Goal: Transaction & Acquisition: Register for event/course

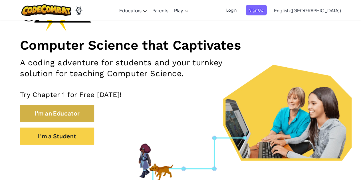
scroll to position [57, 0]
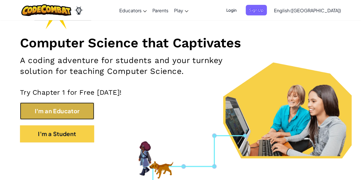
click at [76, 106] on button "I'm an Educator" at bounding box center [57, 110] width 74 height 17
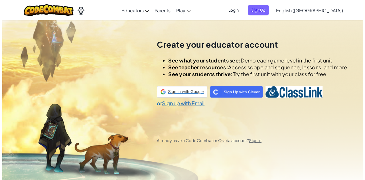
scroll to position [20, 0]
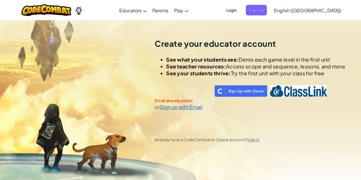
click at [240, 11] on span "Login" at bounding box center [231, 10] width 17 height 11
